Goal: Check status: Check status

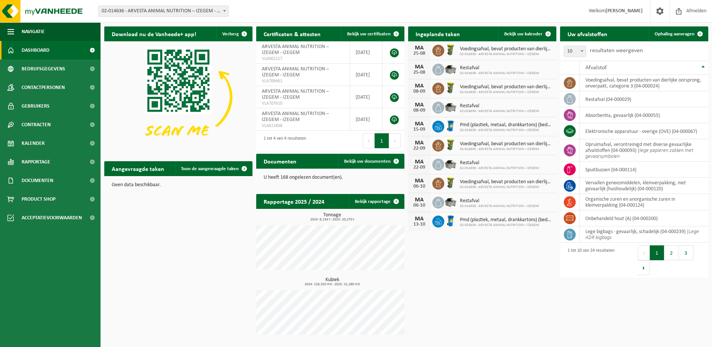
click at [587, 35] on h2 "Uw afvalstoffen" at bounding box center [587, 33] width 55 height 15
click at [535, 32] on span "Bekijk uw kalender" at bounding box center [523, 34] width 38 height 5
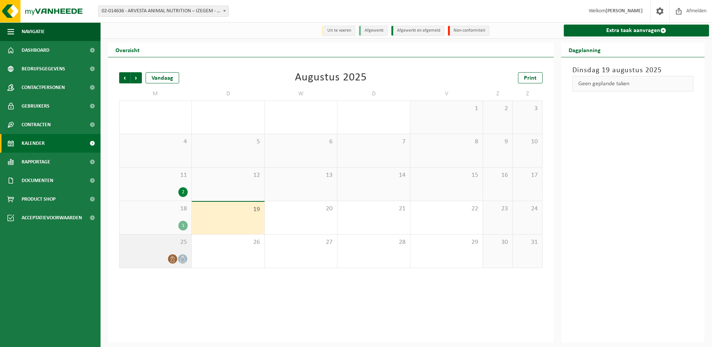
click at [163, 255] on div at bounding box center [155, 259] width 64 height 10
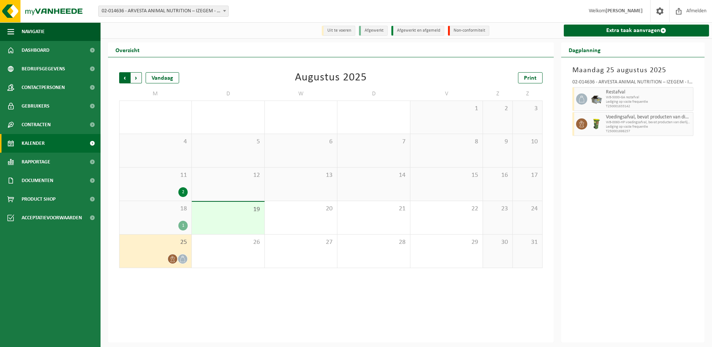
click at [137, 76] on span "Volgende" at bounding box center [136, 77] width 11 height 11
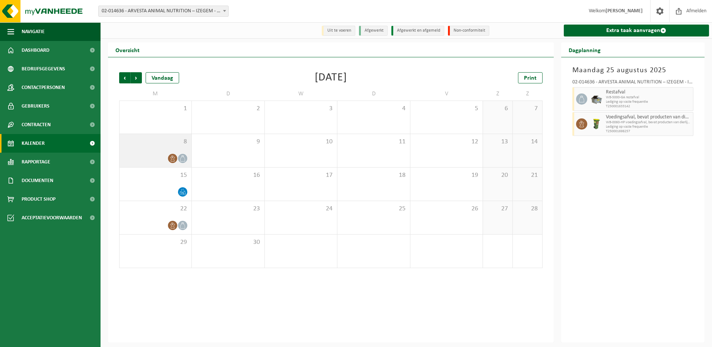
click at [147, 148] on div "8" at bounding box center [156, 150] width 72 height 33
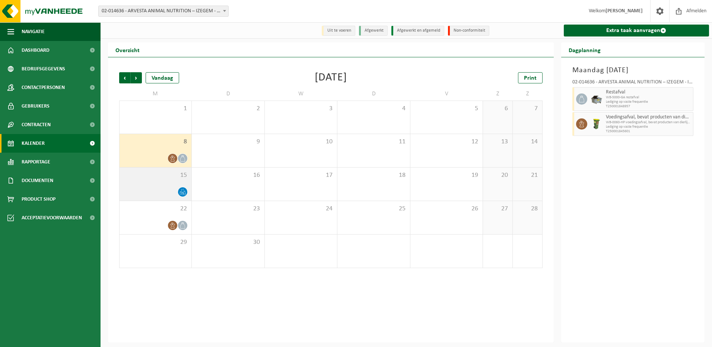
click at [166, 185] on div "15" at bounding box center [156, 184] width 72 height 33
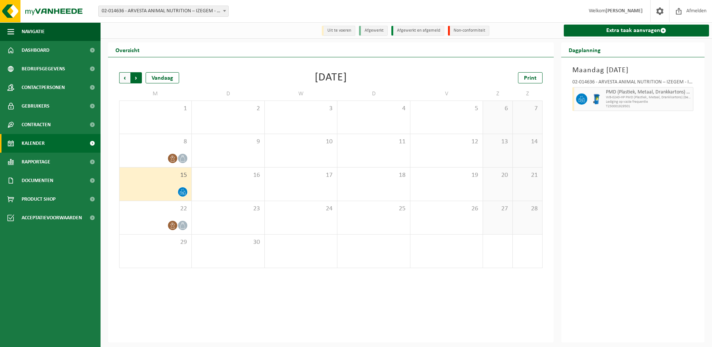
click at [123, 76] on span "Vorige" at bounding box center [124, 77] width 11 height 11
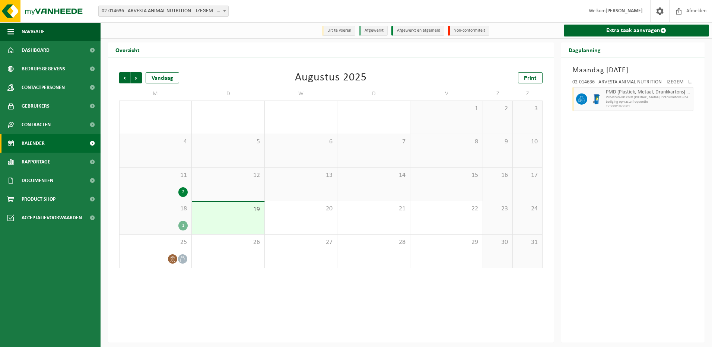
click at [123, 76] on span "Vorige" at bounding box center [124, 77] width 11 height 11
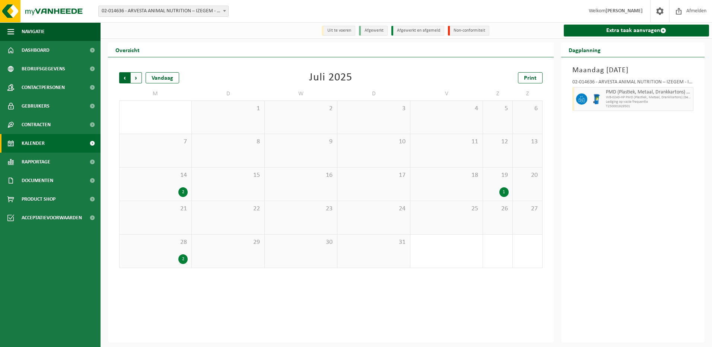
click at [137, 79] on span "Volgende" at bounding box center [136, 77] width 11 height 11
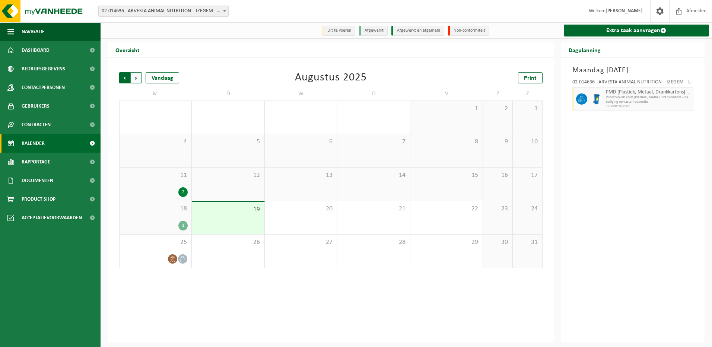
click at [135, 77] on span "Volgende" at bounding box center [136, 77] width 11 height 11
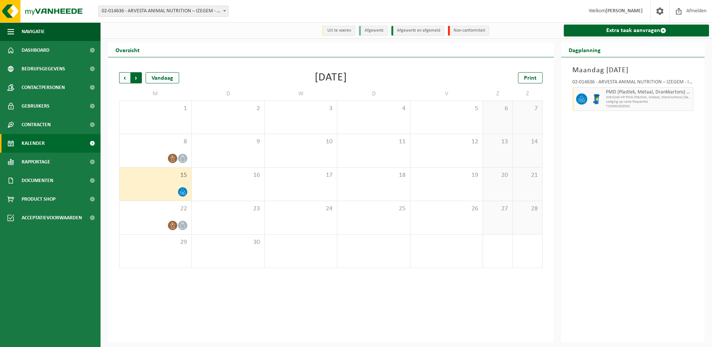
click at [126, 77] on span "Vorige" at bounding box center [124, 77] width 11 height 11
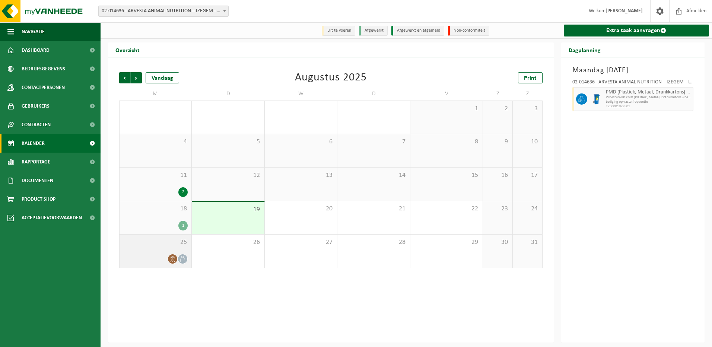
click at [174, 258] on icon at bounding box center [172, 259] width 6 height 6
